Goal: Task Accomplishment & Management: Use online tool/utility

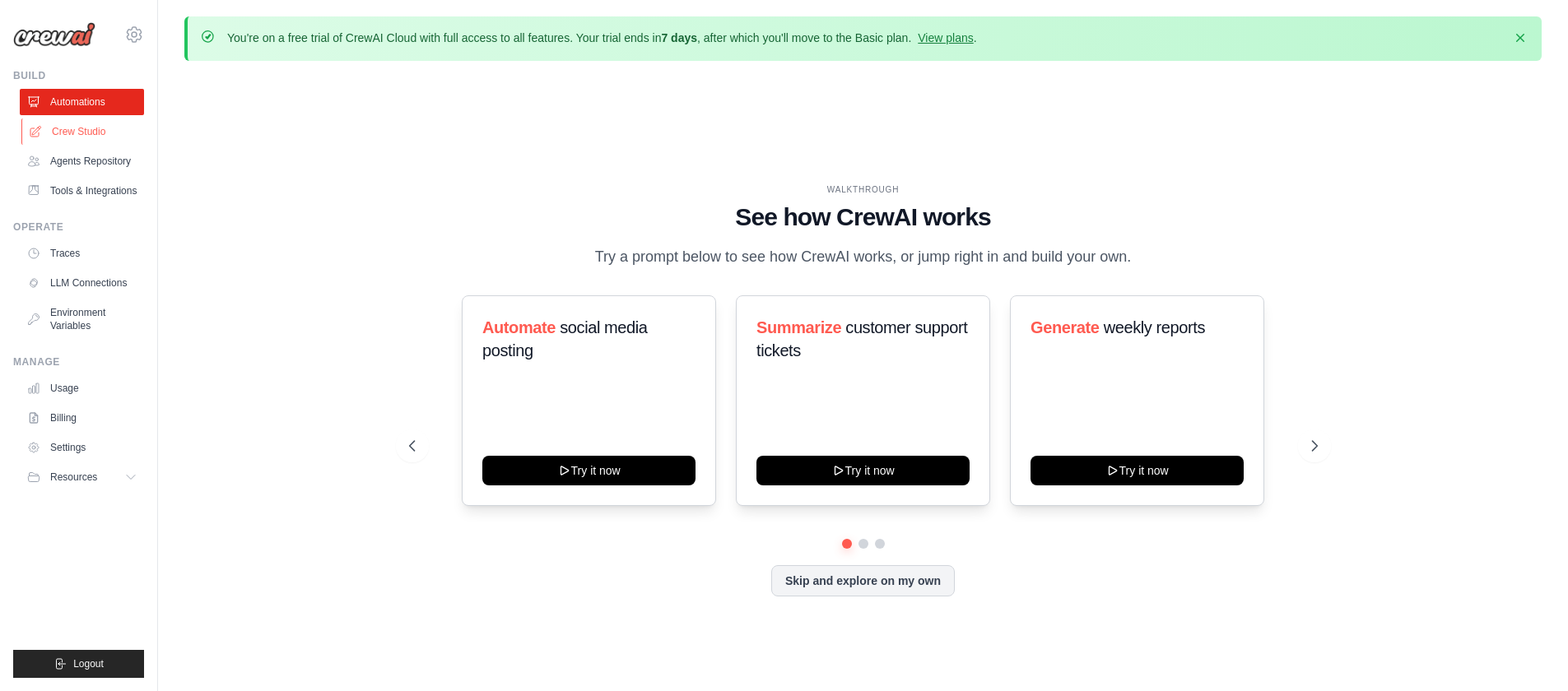
click at [81, 129] on link "Crew Studio" at bounding box center [84, 132] width 125 height 27
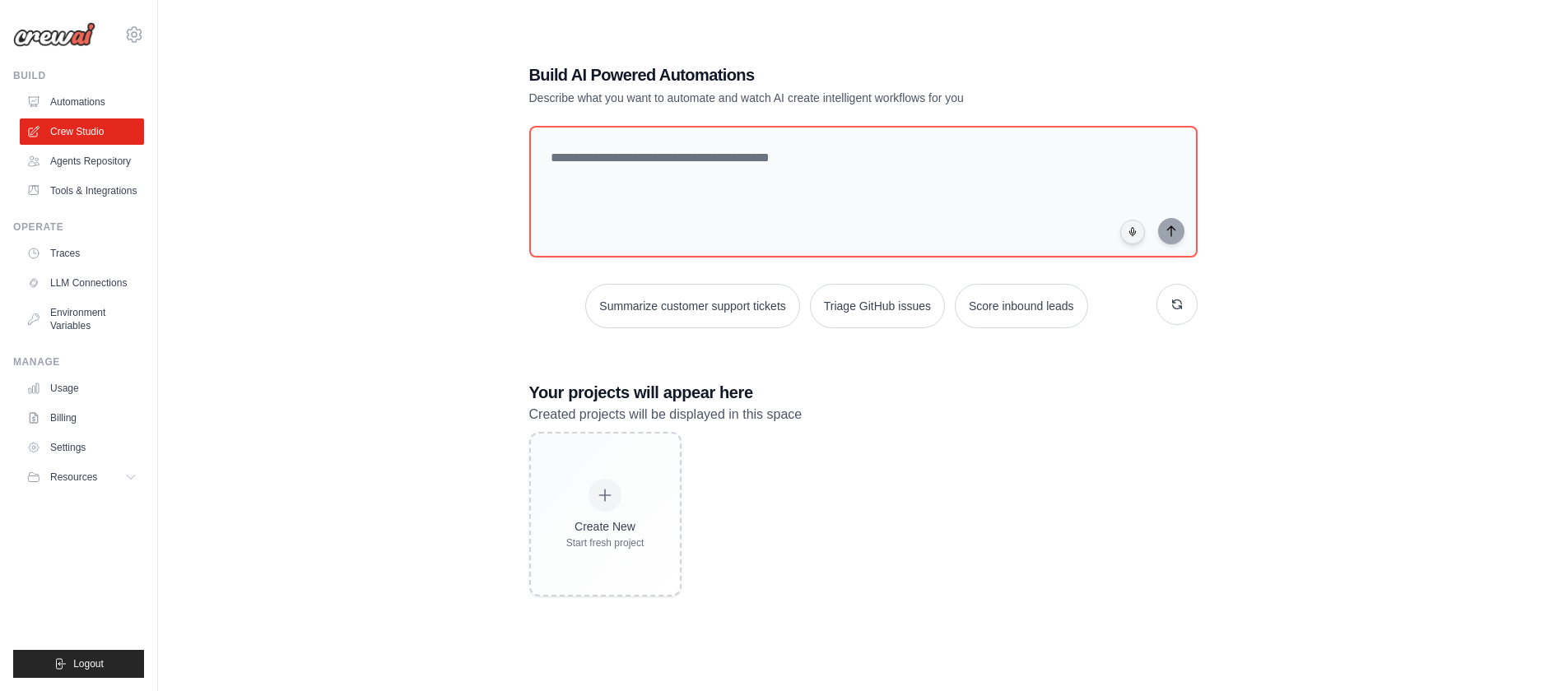
scroll to position [90, 0]
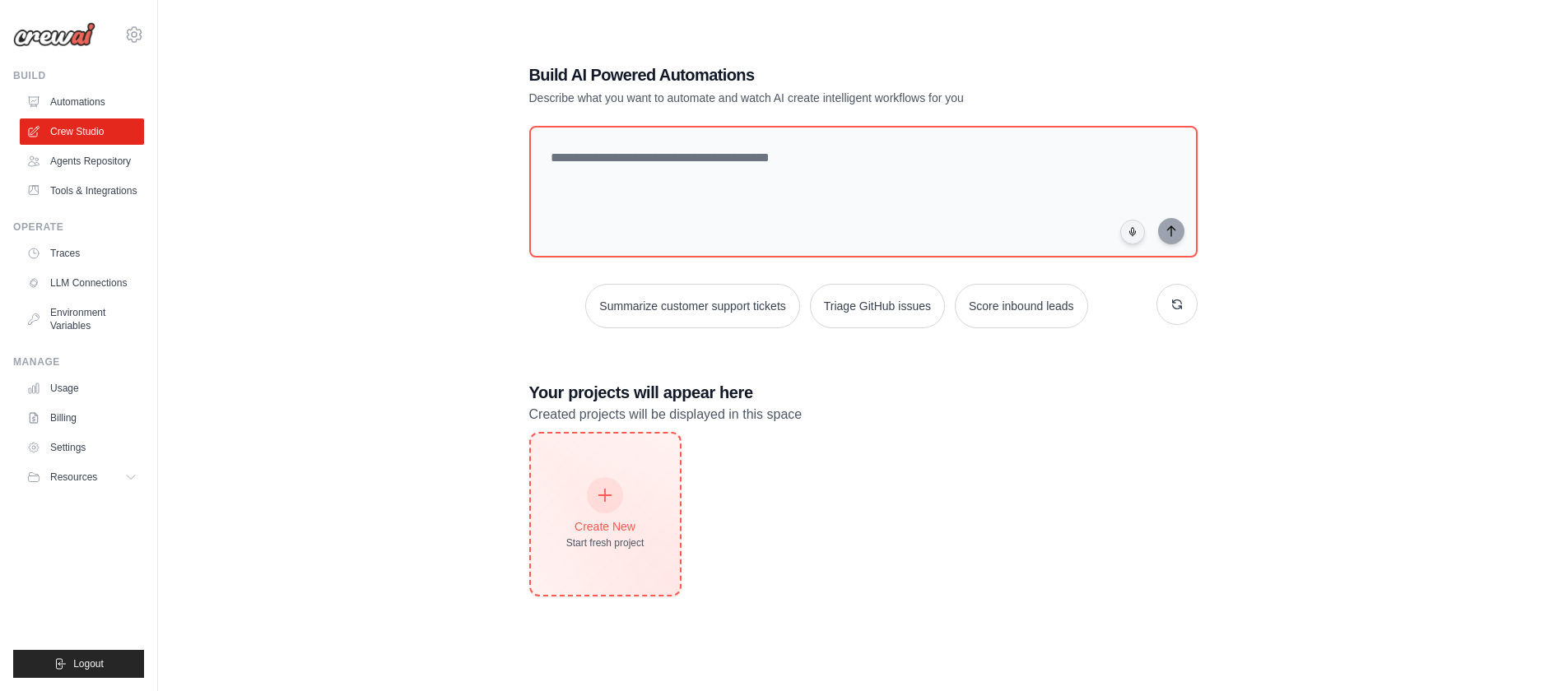
click at [621, 440] on div "Create New Start fresh project" at bounding box center [605, 514] width 149 height 161
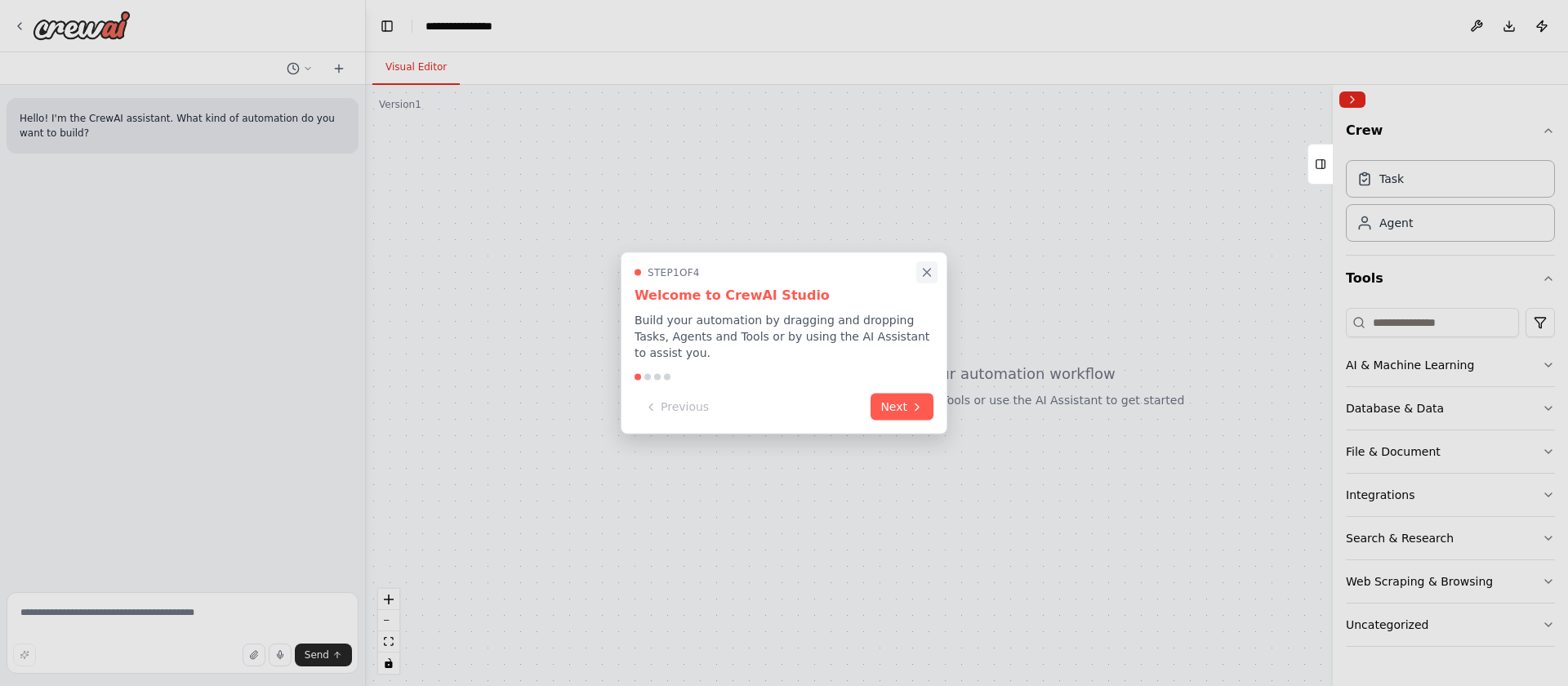
click at [927, 276] on icon "Close walkthrough" at bounding box center [927, 273] width 15 height 15
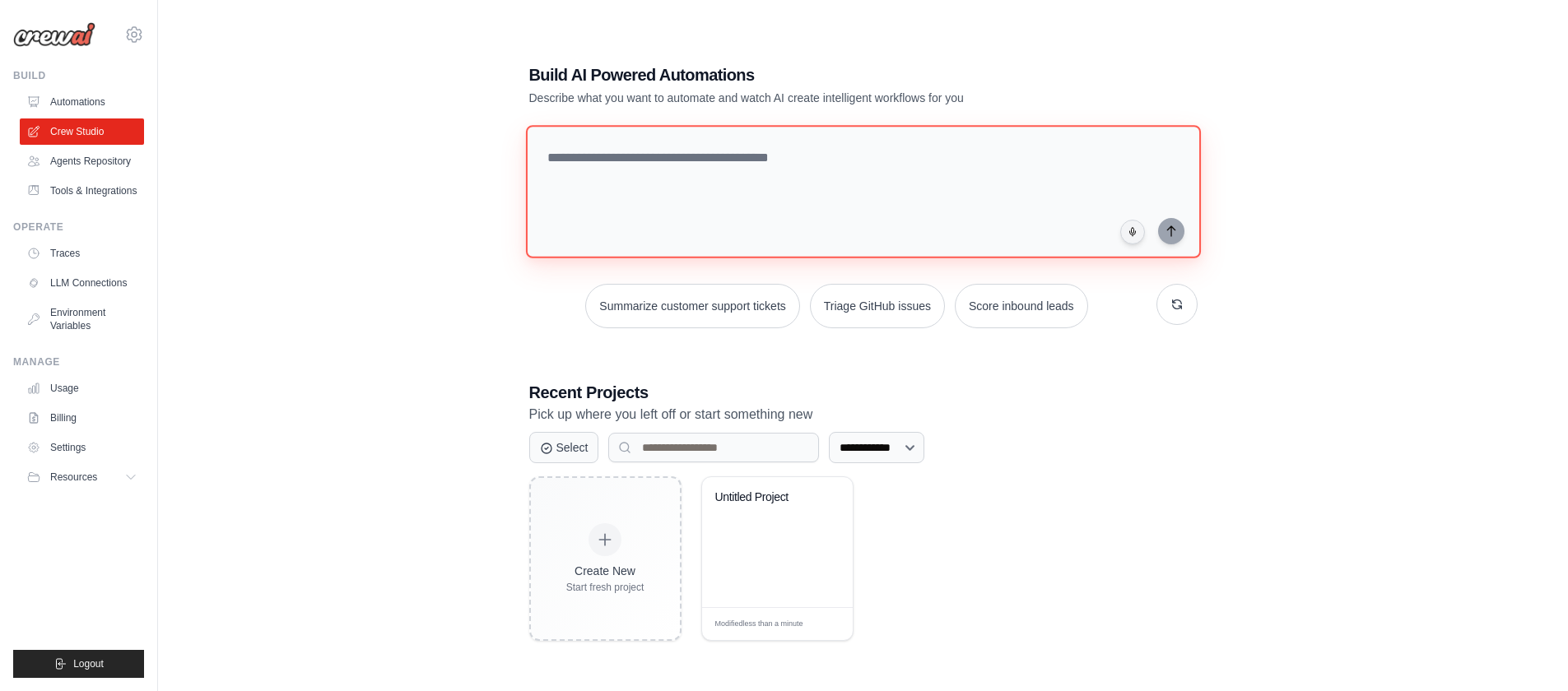
click at [711, 184] on textarea at bounding box center [862, 192] width 675 height 134
type textarea "**********"
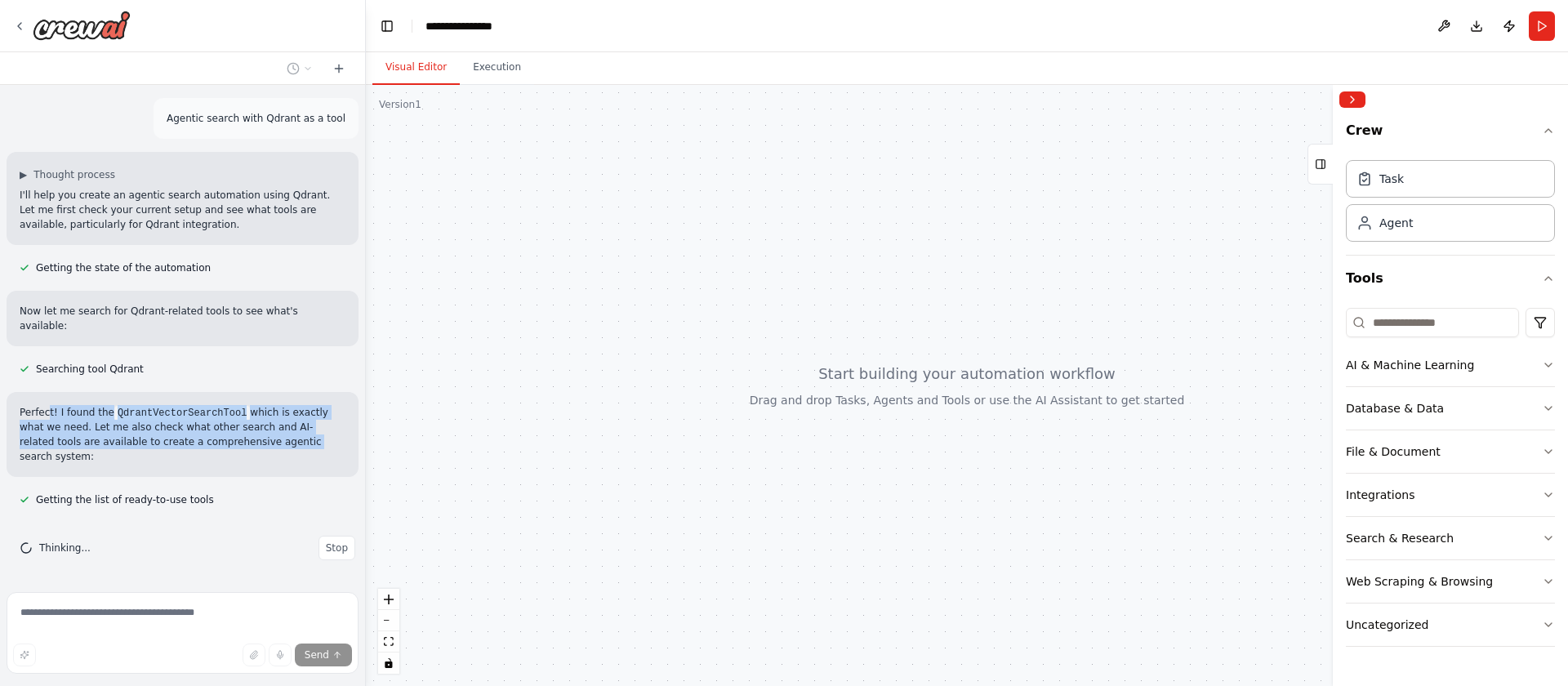
drag, startPoint x: 289, startPoint y: 390, endPoint x: 48, endPoint y: 397, distance: 241.1
click at [48, 406] on p "Perfect! I found the QdrantVectorSearchTool which is exactly what we need. Let …" at bounding box center [182, 435] width 325 height 59
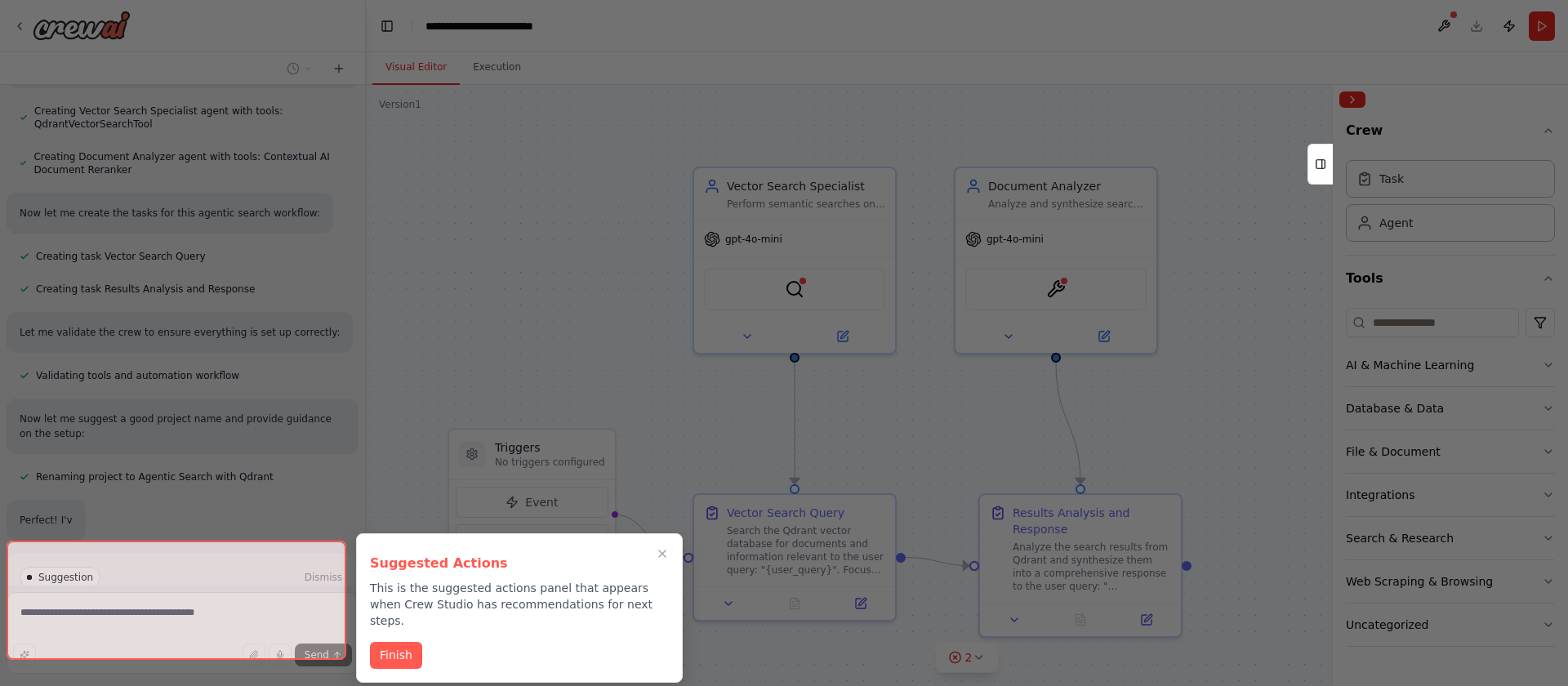
scroll to position [551, 0]
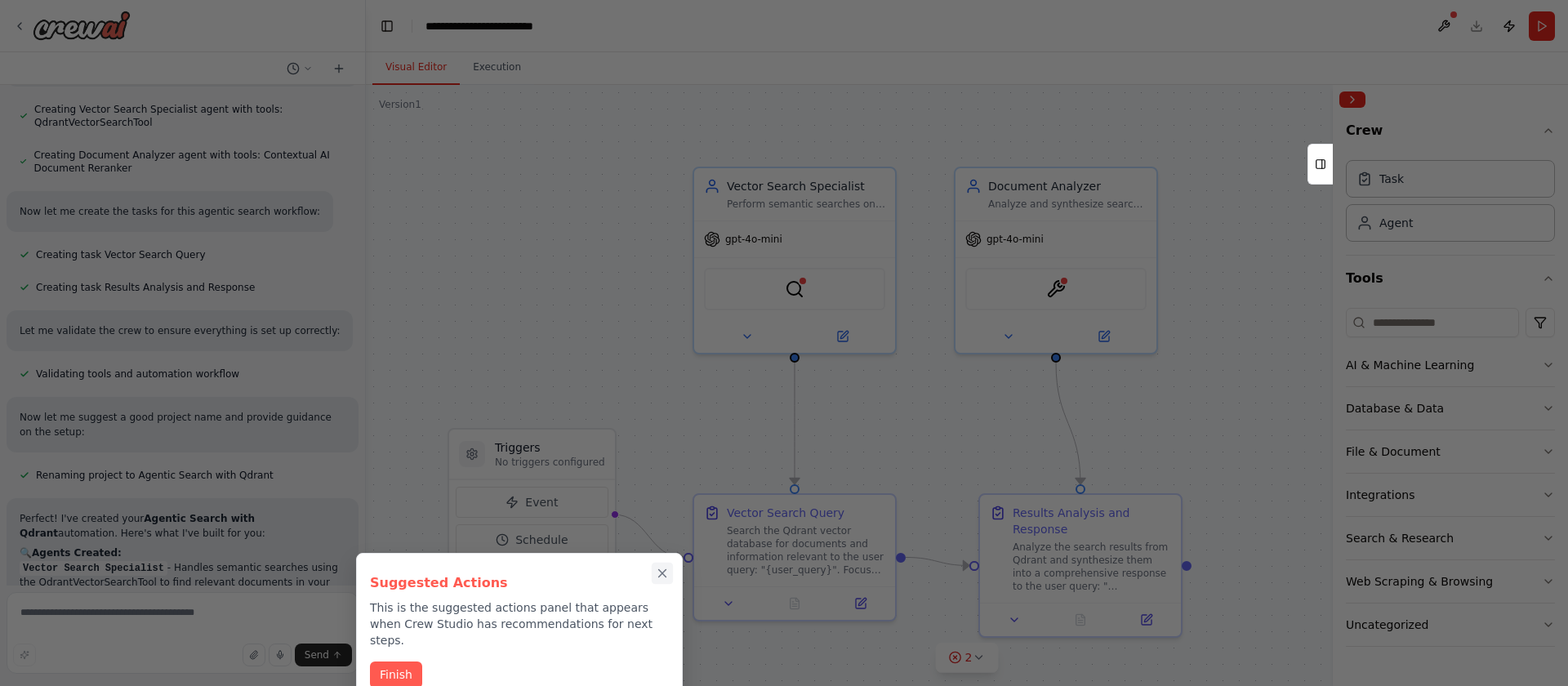
click at [660, 580] on icon "Close walkthrough" at bounding box center [662, 574] width 15 height 15
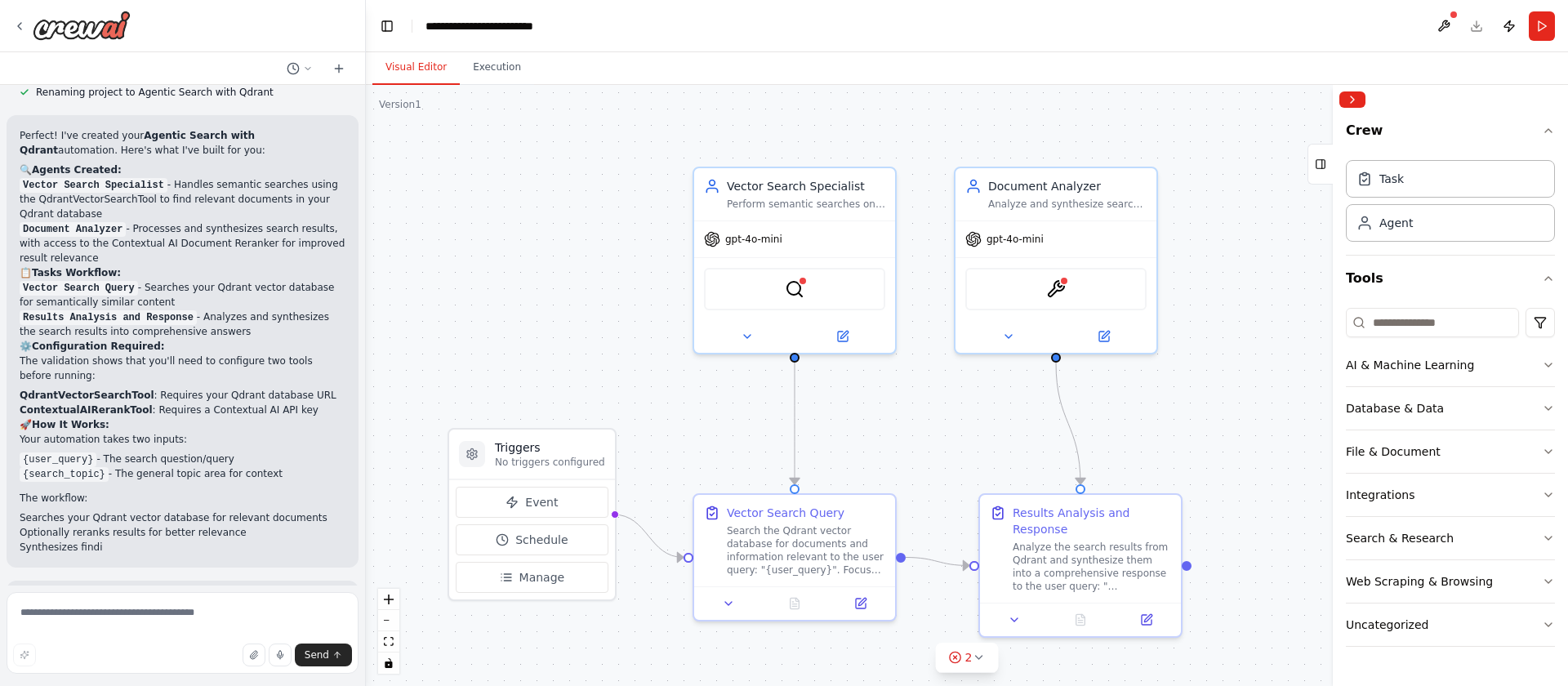
scroll to position [935, 0]
click at [157, 177] on code "Vector Search Specialist" at bounding box center [93, 185] width 147 height 15
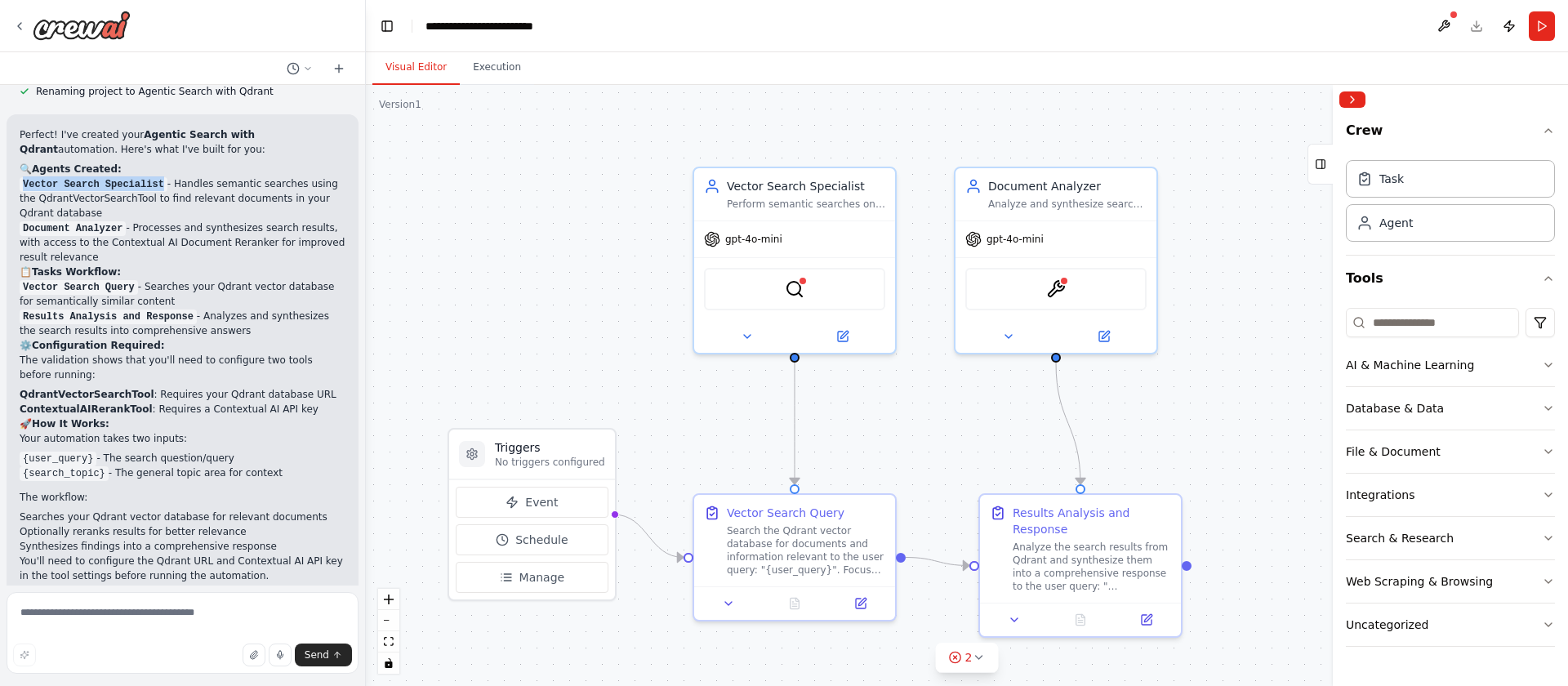
drag, startPoint x: 161, startPoint y: 169, endPoint x: 12, endPoint y: 166, distance: 149.0
click at [12, 166] on div "Perfect! I've created your Agentic Search with Qdrant automation. Here's what I…" at bounding box center [182, 355] width 352 height 482
click at [792, 293] on img at bounding box center [794, 286] width 20 height 20
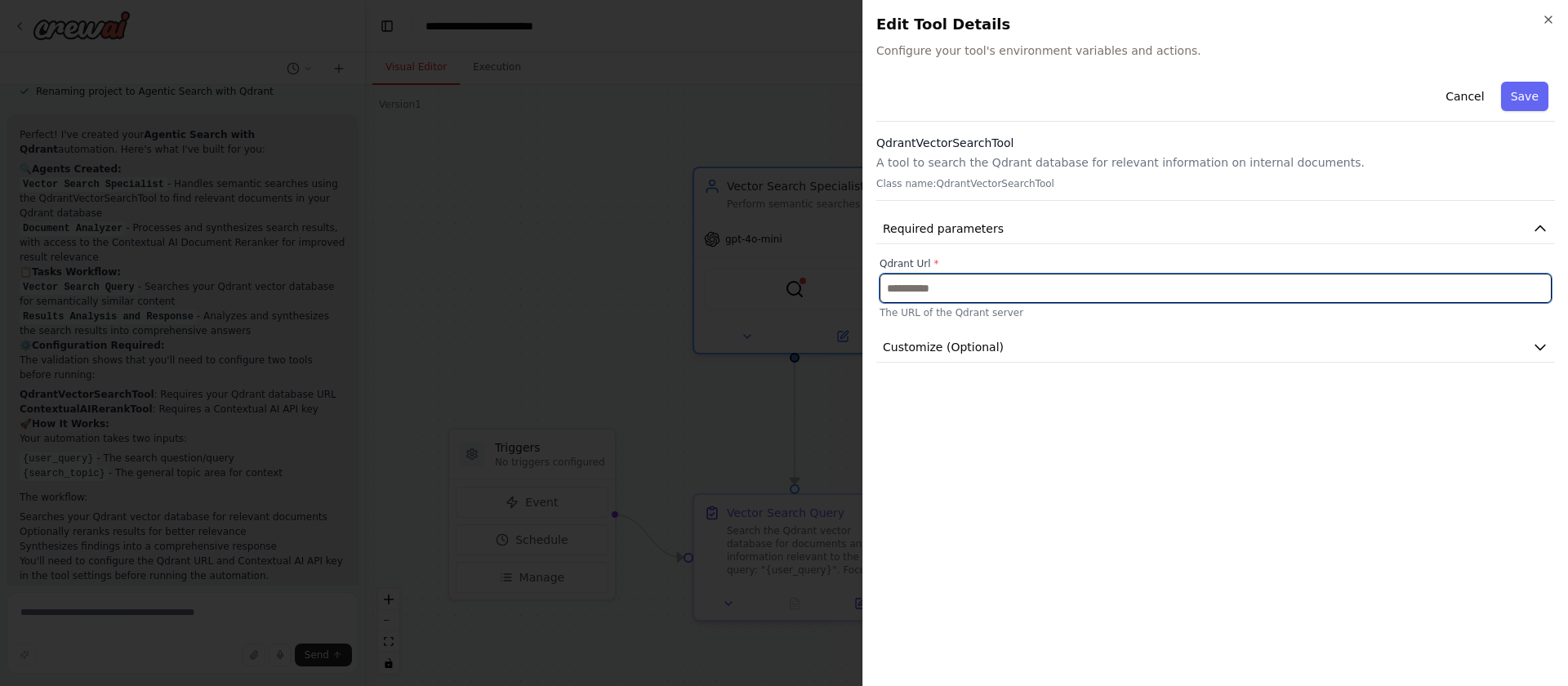
click at [949, 293] on input "text" at bounding box center [1215, 289] width 672 height 30
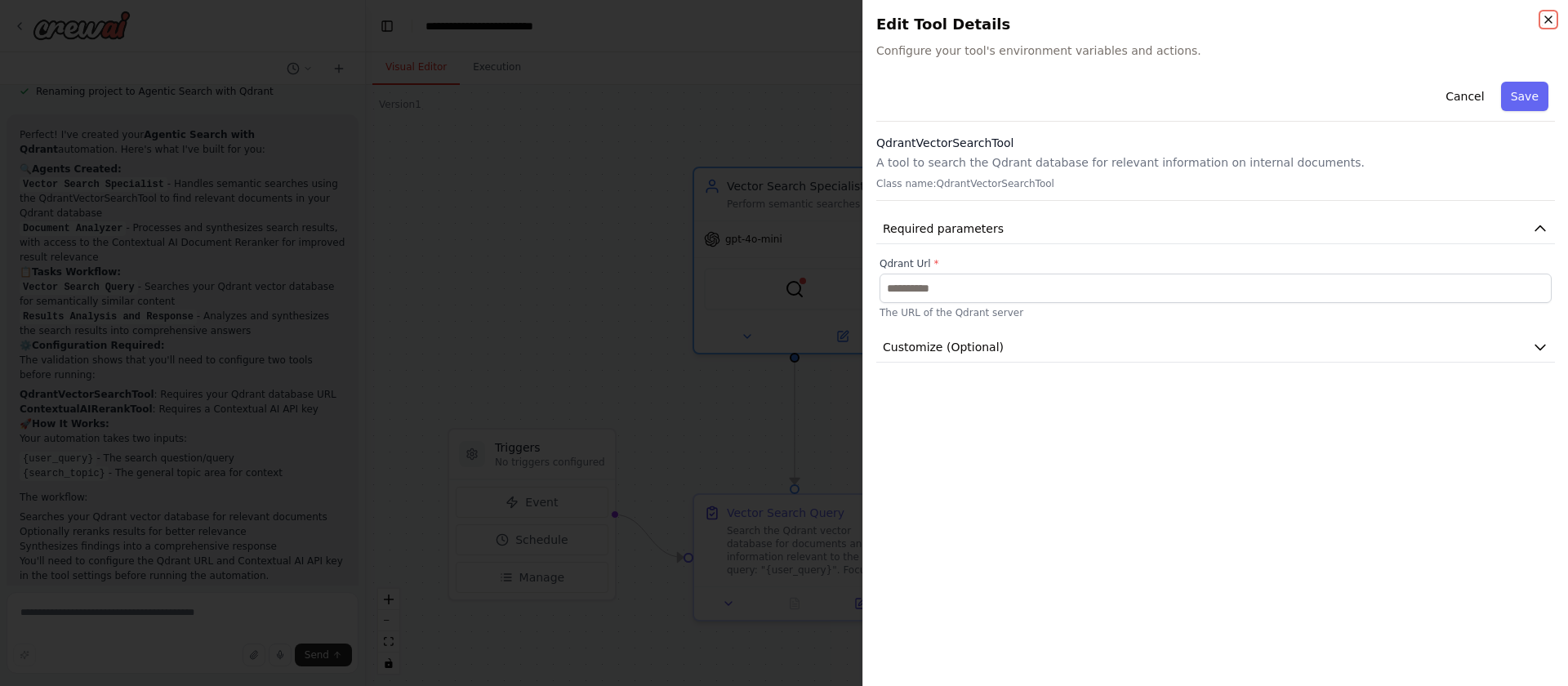
click at [1547, 21] on icon "button" at bounding box center [1548, 20] width 13 height 13
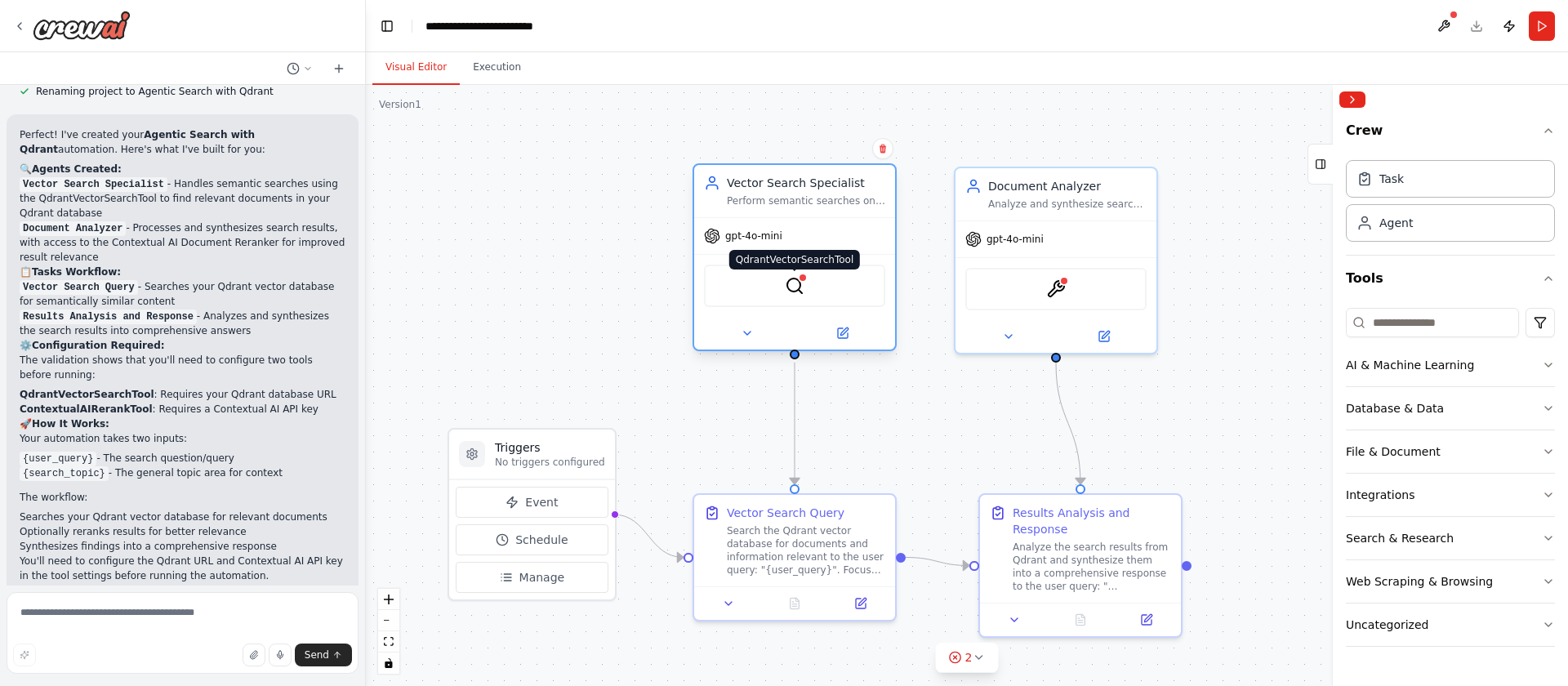
click at [784, 289] on img at bounding box center [794, 286] width 20 height 20
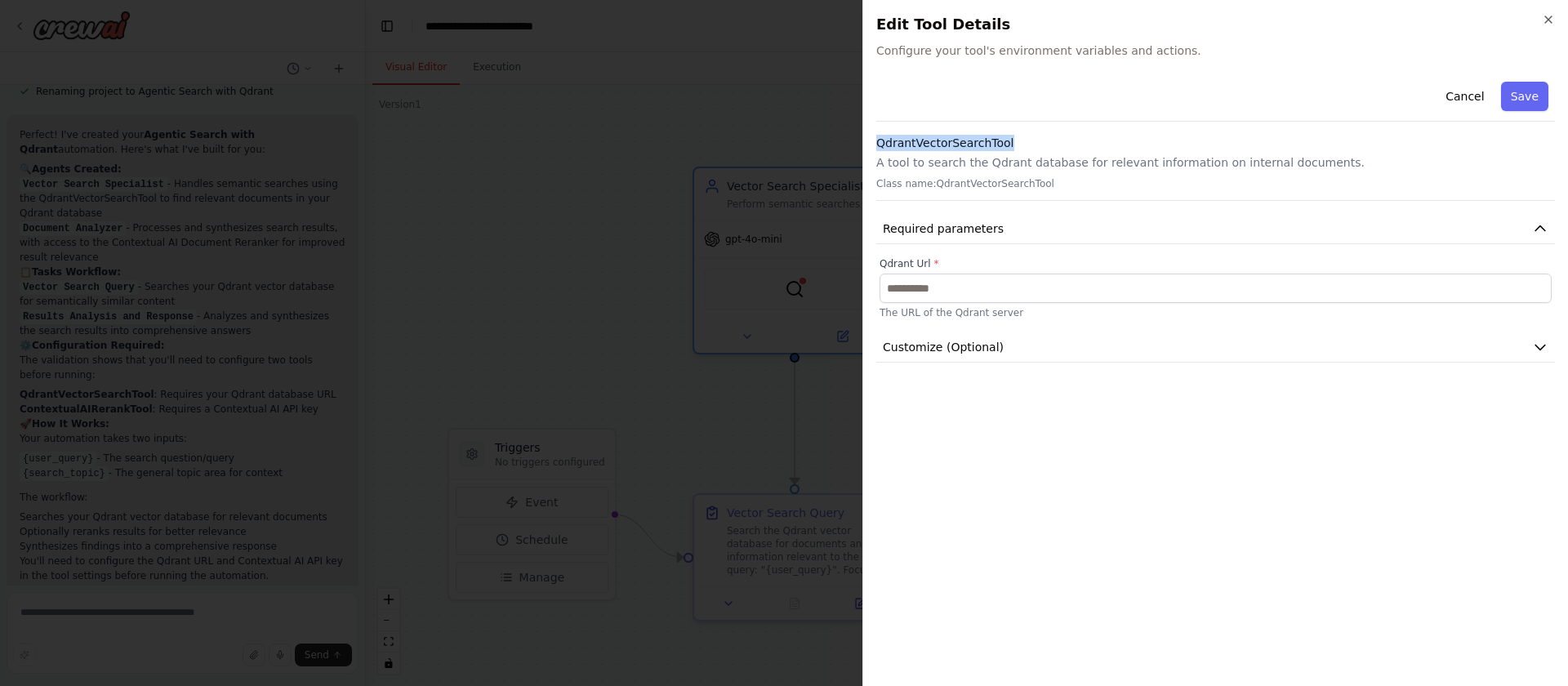
drag, startPoint x: 1020, startPoint y: 147, endPoint x: 878, endPoint y: 143, distance: 142.1
click at [878, 143] on h3 "QdrantVectorSearchTool" at bounding box center [1215, 143] width 679 height 16
